Goal: Task Accomplishment & Management: Manage account settings

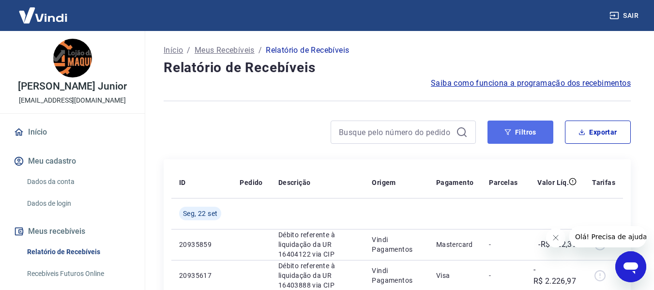
click at [511, 134] on icon "button" at bounding box center [508, 132] width 7 height 7
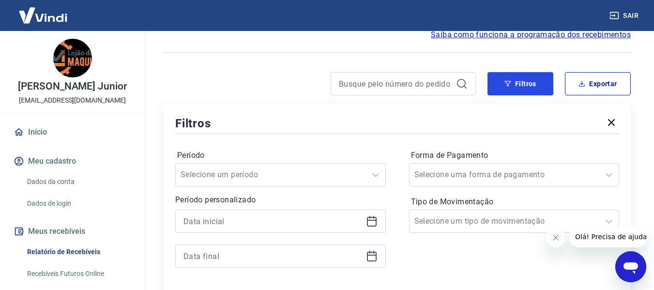
scroll to position [145, 0]
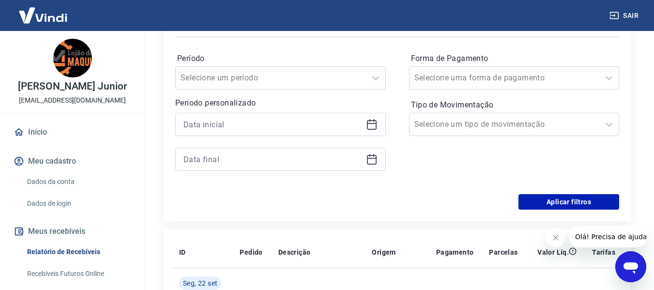
click at [371, 127] on icon at bounding box center [372, 125] width 12 height 12
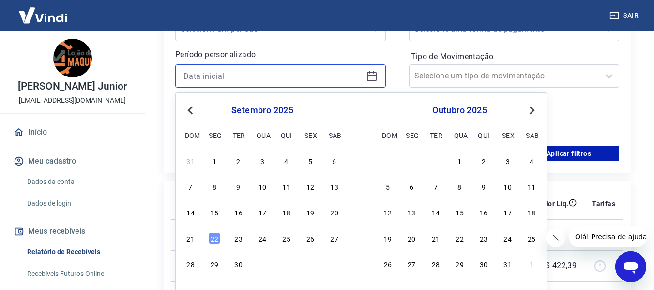
scroll to position [242, 0]
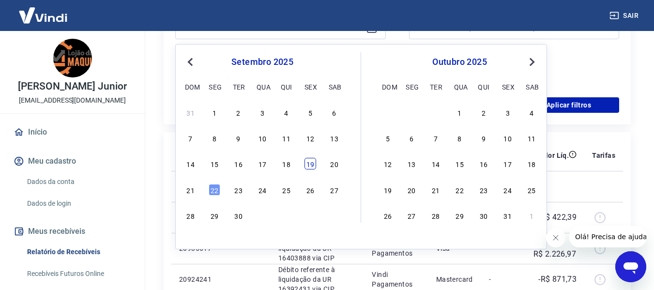
click at [310, 165] on div "19" at bounding box center [311, 164] width 12 height 12
type input "[DATE]"
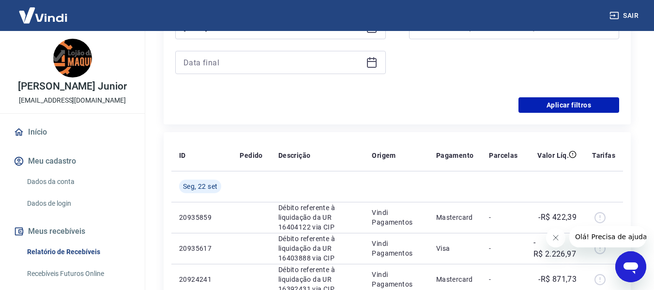
click at [372, 63] on icon at bounding box center [372, 63] width 12 height 12
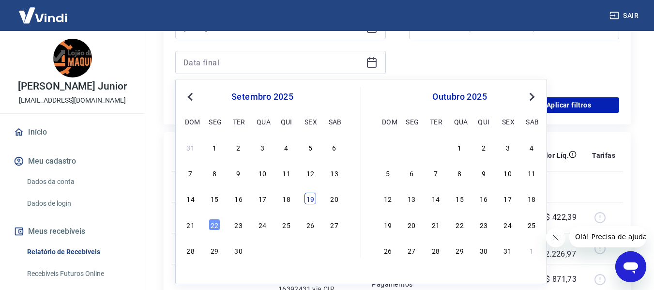
click at [310, 198] on div "19" at bounding box center [311, 199] width 12 height 12
type input "[DATE]"
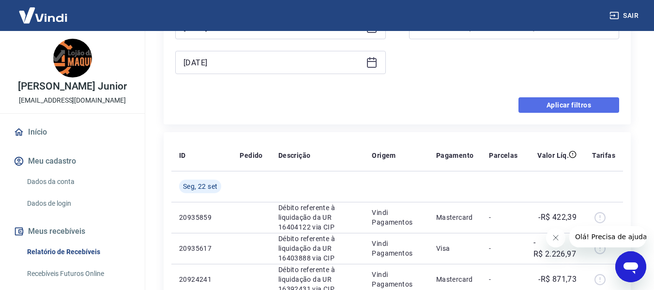
click at [560, 99] on button "Aplicar filtros" at bounding box center [569, 104] width 101 height 15
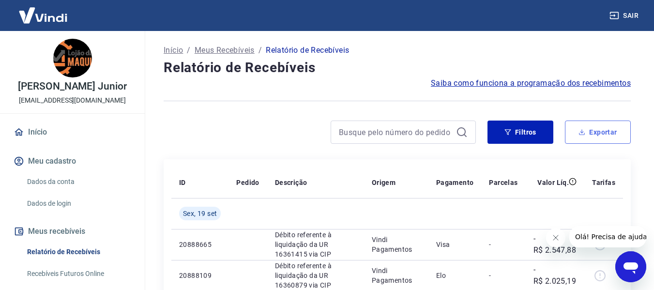
click at [602, 130] on button "Exportar" at bounding box center [598, 132] width 66 height 23
type input "[DATE]"
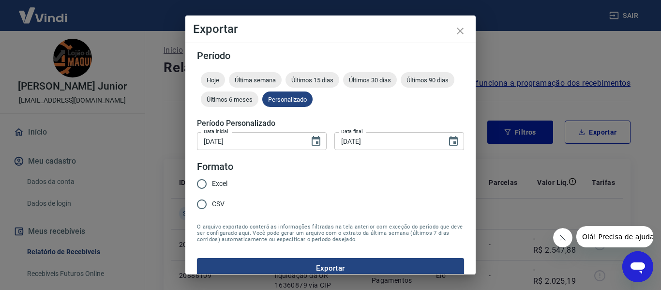
click at [228, 186] on span "Excel" at bounding box center [219, 184] width 15 height 10
click at [212, 186] on input "Excel" at bounding box center [202, 184] width 20 height 20
radio input "true"
click at [259, 259] on button "Exportar" at bounding box center [330, 268] width 267 height 20
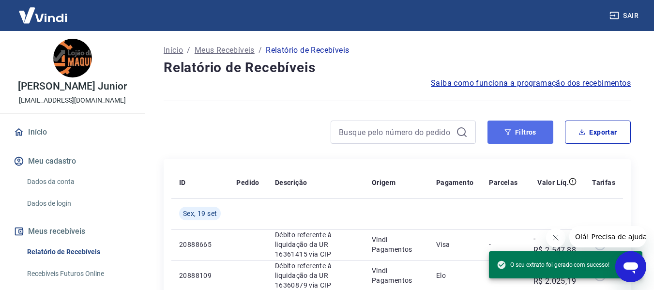
click at [508, 134] on icon "button" at bounding box center [508, 132] width 7 height 7
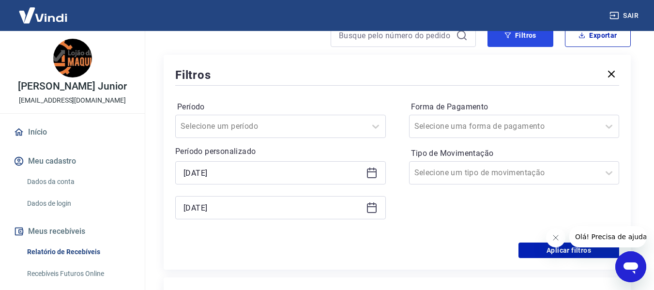
scroll to position [145, 0]
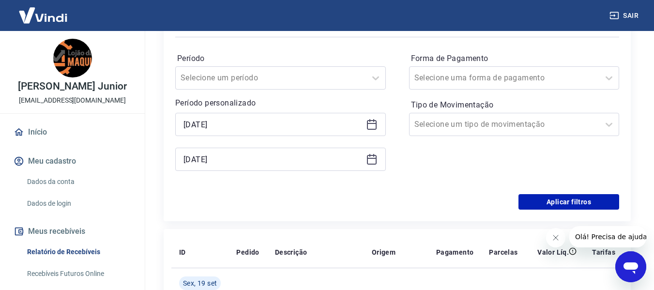
click at [366, 123] on icon at bounding box center [372, 125] width 12 height 12
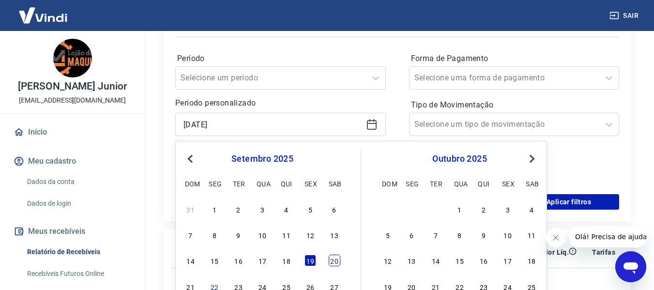
click at [330, 261] on div "20" at bounding box center [335, 261] width 12 height 12
type input "[DATE]"
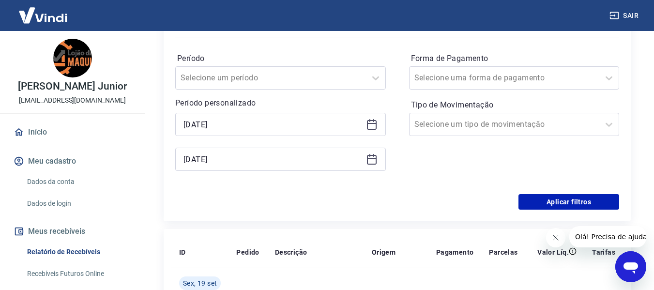
click at [370, 162] on icon at bounding box center [372, 160] width 12 height 12
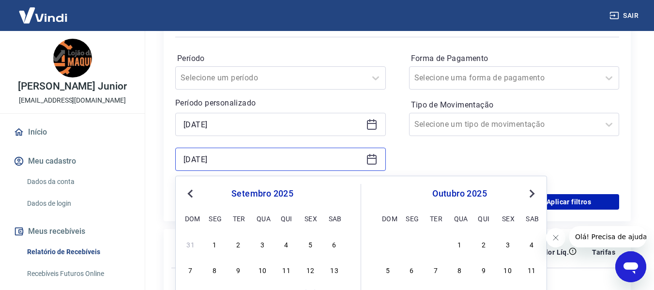
scroll to position [242, 0]
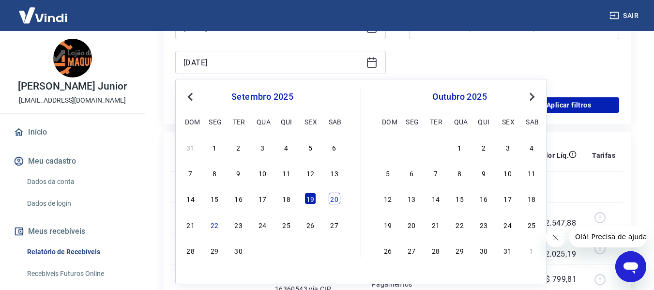
click at [333, 195] on div "20" at bounding box center [335, 199] width 12 height 12
type input "[DATE]"
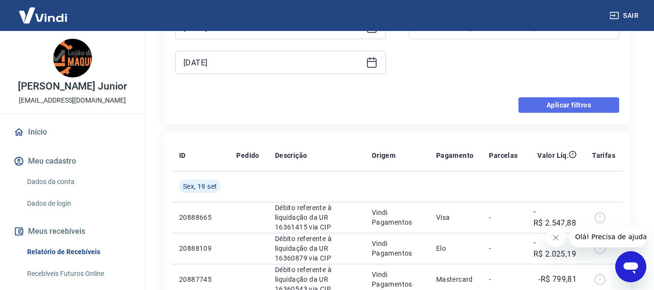
click at [557, 103] on button "Aplicar filtros" at bounding box center [569, 104] width 101 height 15
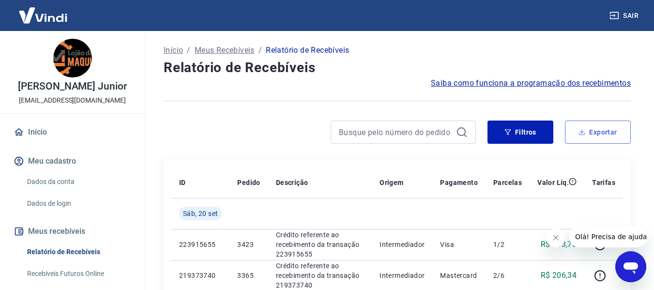
click at [606, 131] on button "Exportar" at bounding box center [598, 132] width 66 height 23
type input "[DATE]"
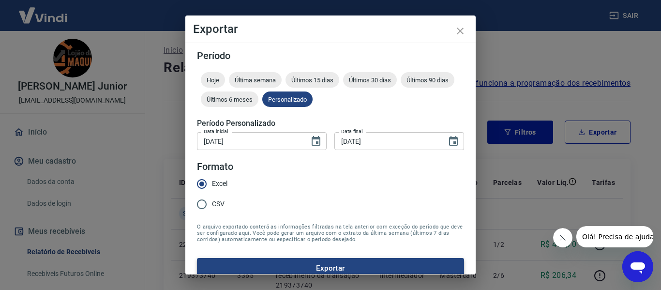
click at [281, 266] on button "Exportar" at bounding box center [330, 268] width 267 height 20
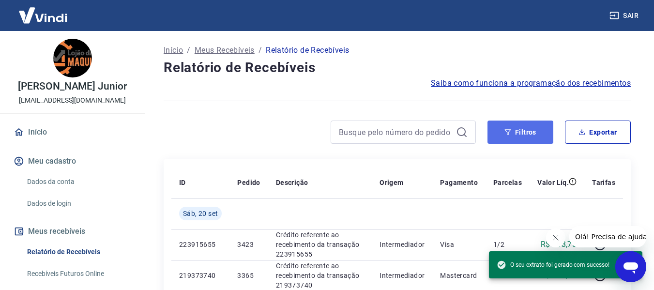
click at [512, 128] on button "Filtros" at bounding box center [521, 132] width 66 height 23
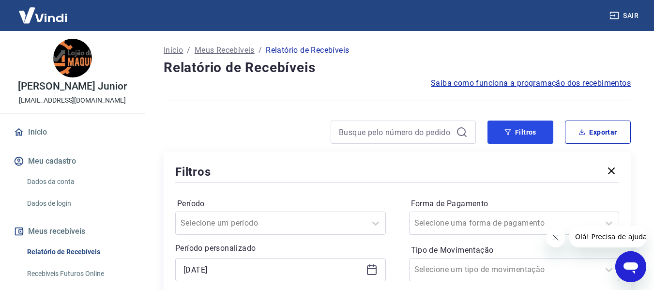
scroll to position [97, 0]
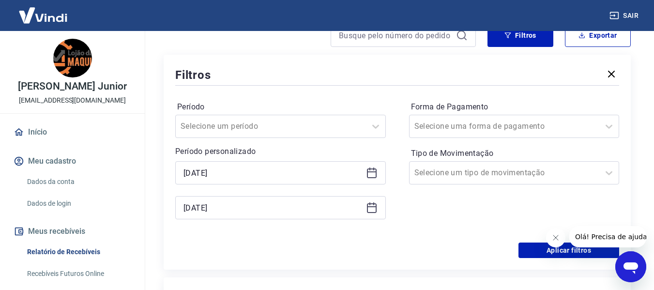
click at [369, 174] on icon at bounding box center [372, 173] width 12 height 12
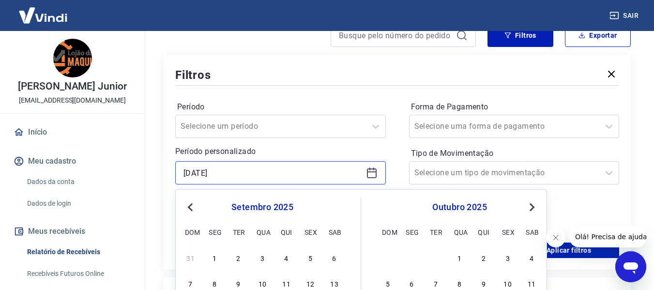
scroll to position [194, 0]
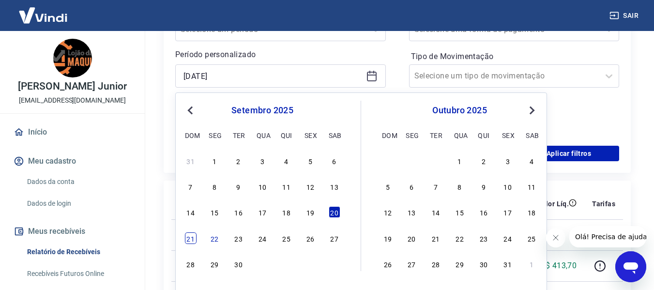
click at [192, 239] on div "21" at bounding box center [191, 238] width 12 height 12
type input "[DATE]"
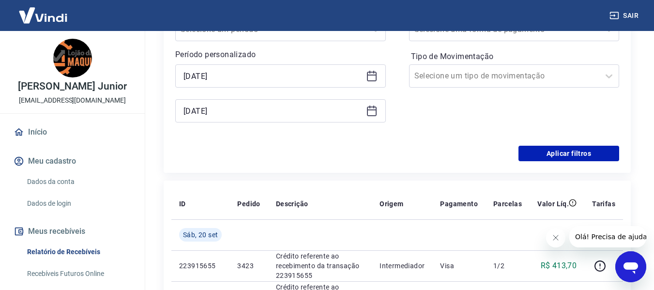
click at [377, 110] on icon at bounding box center [372, 111] width 12 height 12
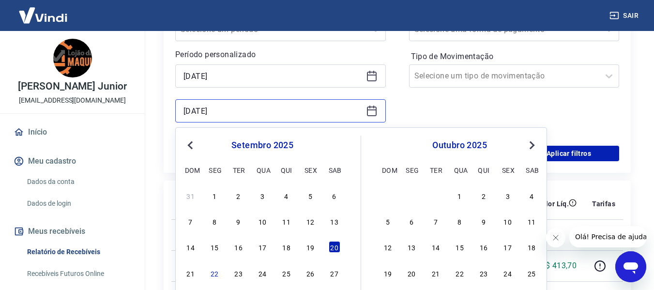
scroll to position [291, 0]
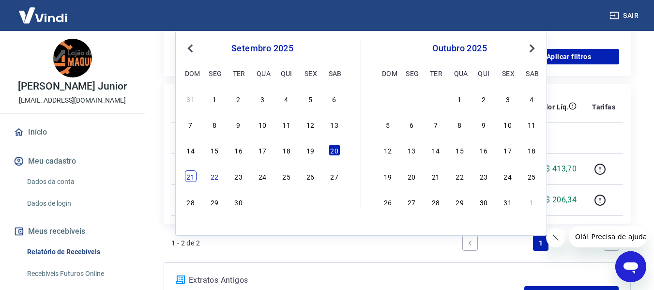
click at [195, 177] on div "21" at bounding box center [191, 176] width 12 height 12
type input "[DATE]"
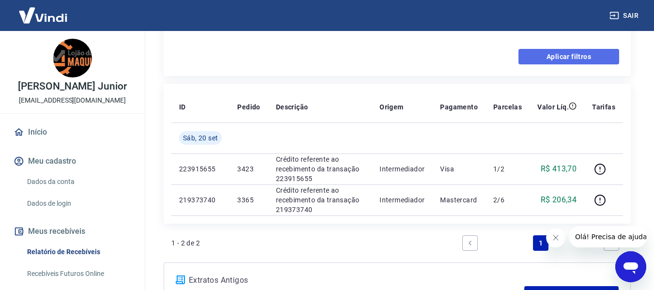
click at [584, 59] on button "Aplicar filtros" at bounding box center [569, 56] width 101 height 15
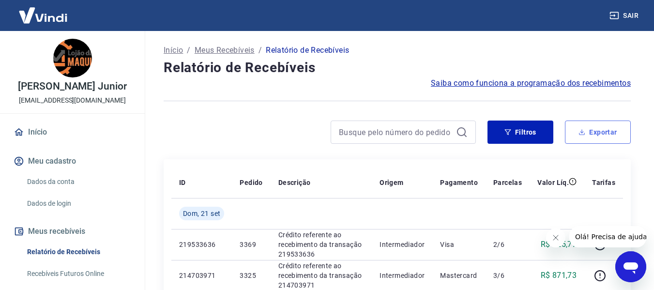
click at [590, 136] on button "Exportar" at bounding box center [598, 132] width 66 height 23
type input "[DATE]"
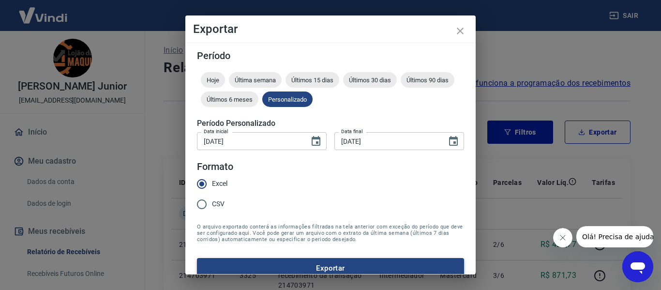
click at [242, 261] on button "Exportar" at bounding box center [330, 268] width 267 height 20
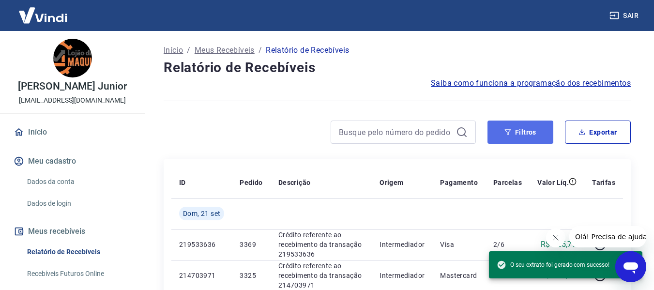
click at [523, 131] on button "Filtros" at bounding box center [521, 132] width 66 height 23
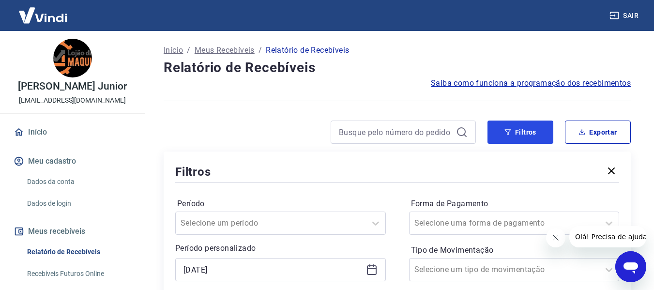
scroll to position [145, 0]
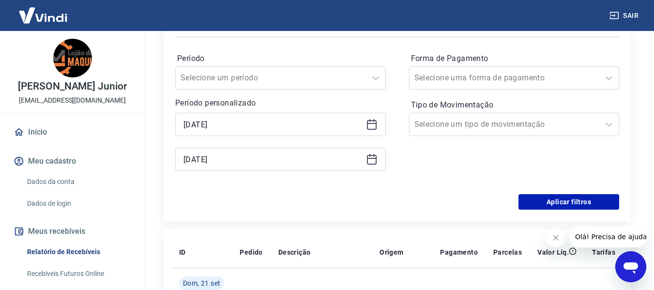
click at [375, 123] on icon at bounding box center [372, 123] width 10 height 1
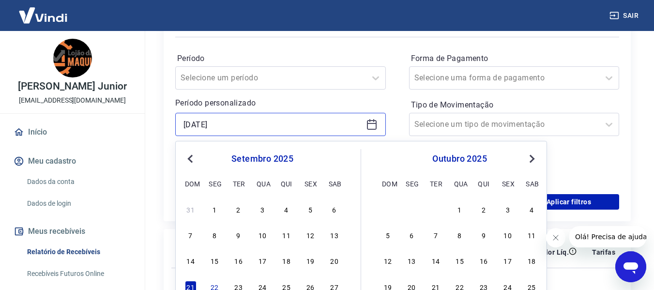
scroll to position [194, 0]
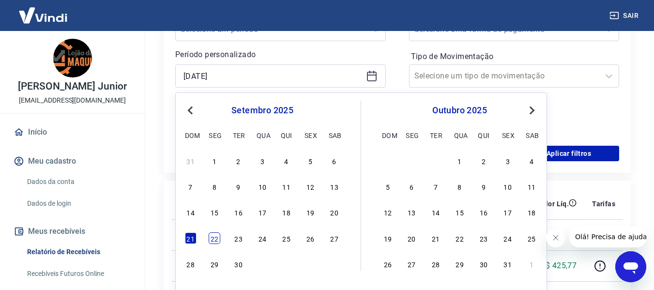
click at [216, 237] on div "22" at bounding box center [215, 238] width 12 height 12
type input "[DATE]"
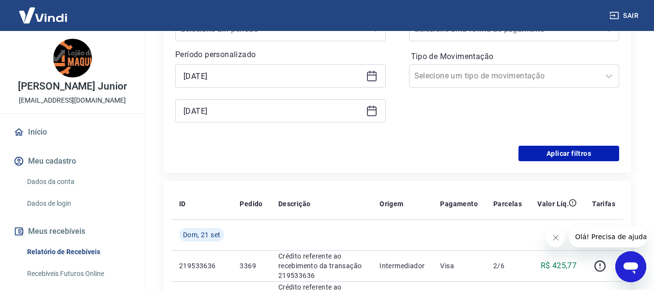
click at [375, 110] on icon at bounding box center [372, 109] width 10 height 1
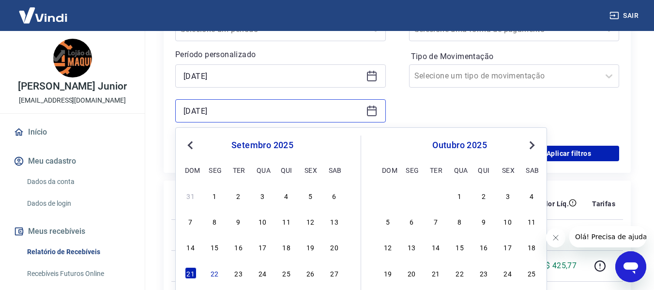
scroll to position [291, 0]
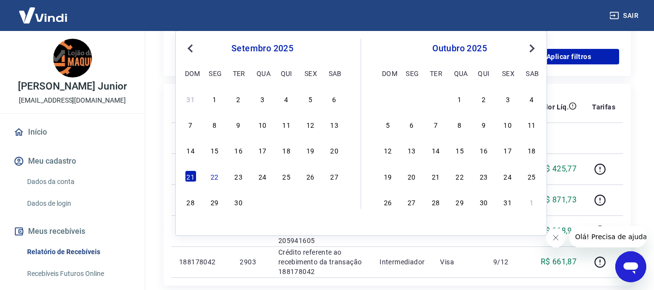
click at [221, 178] on div "21 22 23 24 25 26 27" at bounding box center [263, 176] width 158 height 14
click at [218, 178] on div "22" at bounding box center [215, 176] width 12 height 12
type input "[DATE]"
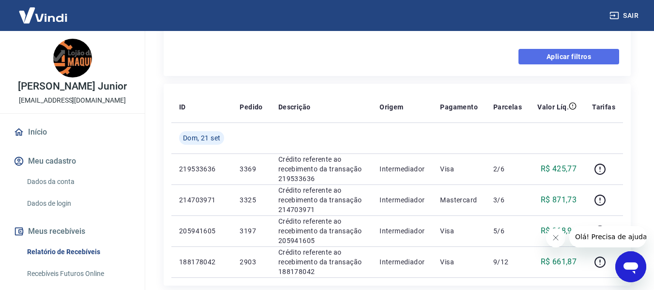
click at [564, 56] on button "Aplicar filtros" at bounding box center [569, 56] width 101 height 15
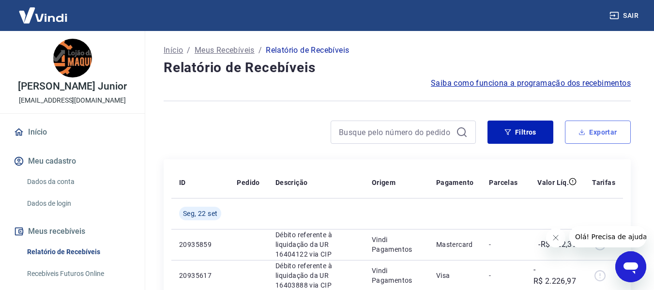
click at [599, 136] on button "Exportar" at bounding box center [598, 132] width 66 height 23
type input "[DATE]"
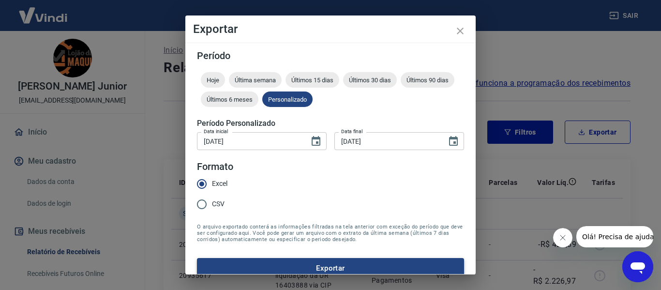
click at [239, 257] on form "Período Hoje Última semana Últimos 15 dias Últimos 30 dias Últimos 90 dias Últi…" at bounding box center [330, 165] width 267 height 228
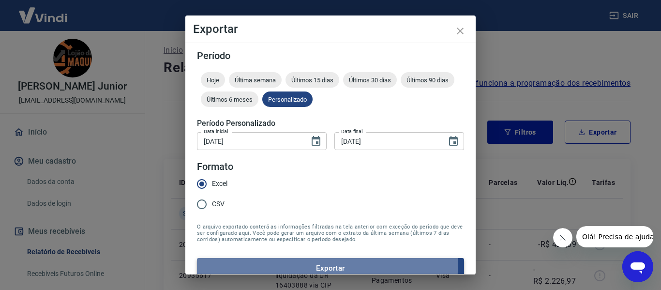
click at [238, 261] on button "Exportar" at bounding box center [330, 268] width 267 height 20
